Goal: Information Seeking & Learning: Stay updated

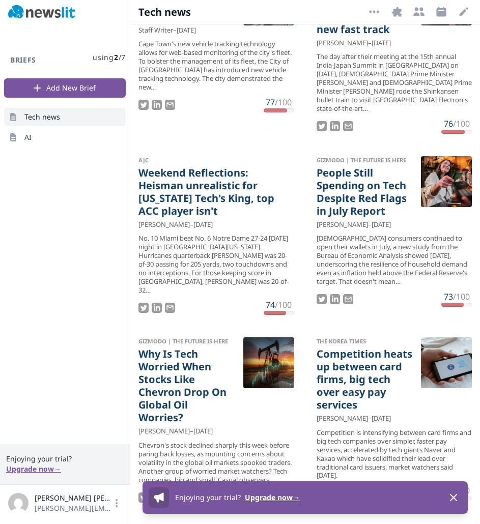
scroll to position [600, 0]
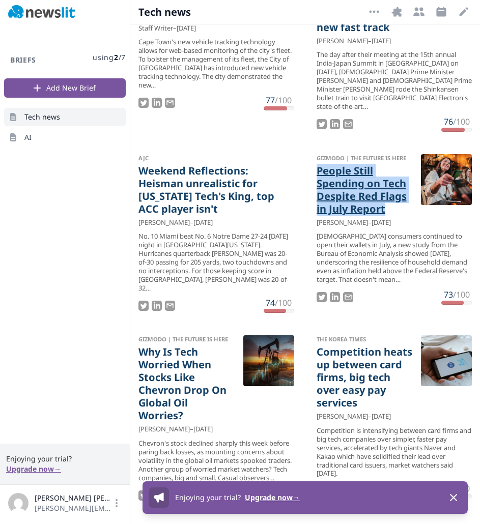
drag, startPoint x: 310, startPoint y: 170, endPoint x: 384, endPoint y: 210, distance: 83.5
click at [384, 210] on div "Gizmodo | The Future Is Here People Still Spending on Tech Despite Red Flags in…" at bounding box center [394, 229] width 172 height 167
copy link "People Still Spending on Tech Despite Red Flags in July Report"
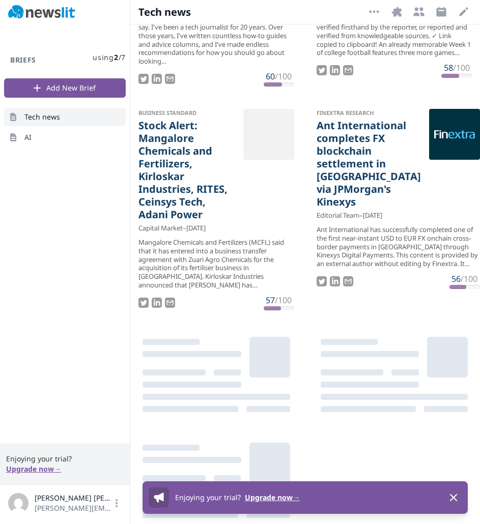
scroll to position [1633, 0]
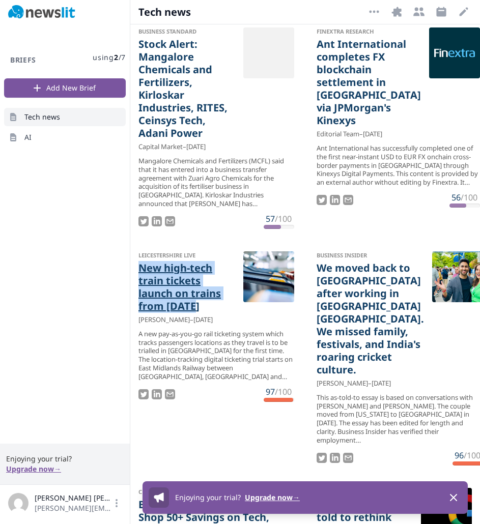
drag, startPoint x: 133, startPoint y: 341, endPoint x: 214, endPoint y: 385, distance: 91.3
click at [214, 385] on div "Leicestershire Live New high-tech train tickets launch on trains from [DATE] [P…" at bounding box center [216, 326] width 172 height 167
copy link "New high-tech train tickets launch on trains from [DATE]"
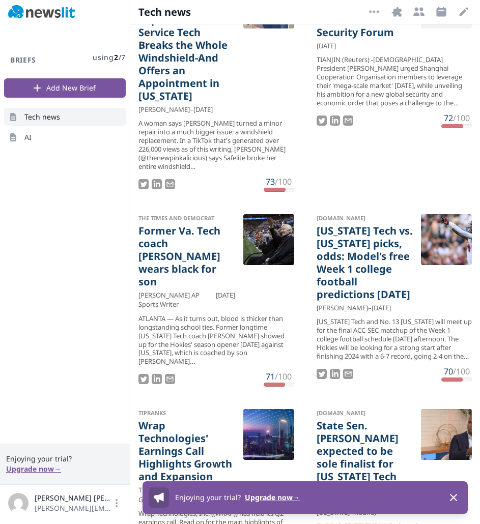
scroll to position [5231, 0]
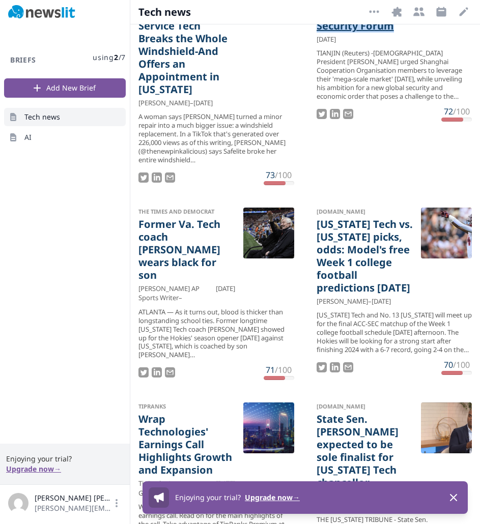
drag, startPoint x: 307, startPoint y: 125, endPoint x: 395, endPoint y: 170, distance: 99.0
click at [395, 130] on div "U.S. News & World Report China's Xi Unveils Vision for New Global Order at Secu…" at bounding box center [394, 46] width 172 height 167
copy link "China's Xi Unveils Vision for New Global Order at Security Forum"
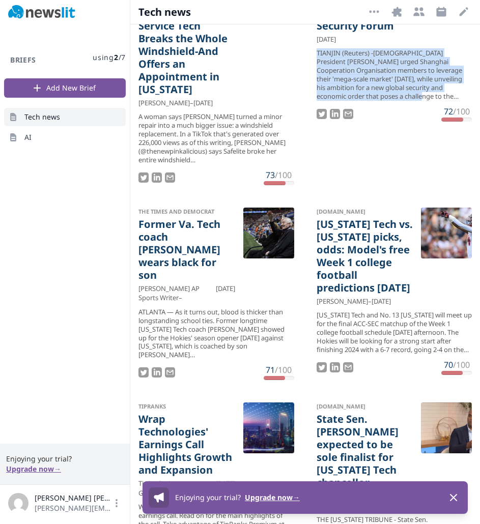
drag, startPoint x: 309, startPoint y: 192, endPoint x: 394, endPoint y: 238, distance: 96.7
click at [394, 130] on div "U.S. News & World Report China's Xi Unveils Vision for New Global Order at Secu…" at bounding box center [394, 46] width 172 height 167
copy div "TIANJIN (Reuters) -[DEMOGRAPHIC_DATA] President [PERSON_NAME] urged Shanghai Co…"
